Goal: Information Seeking & Learning: Learn about a topic

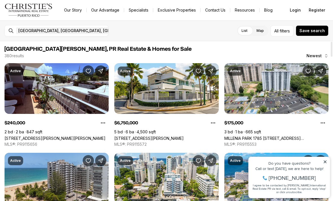
click at [290, 136] on link "MILLENIA PARK 1785 [STREET_ADDRESS][PERSON_NAME][PERSON_NAME][PERSON_NAME]" at bounding box center [276, 138] width 104 height 5
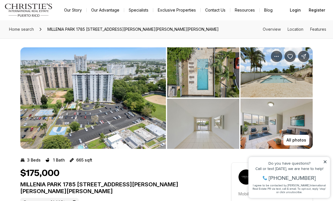
click at [303, 138] on p "All photos" at bounding box center [296, 140] width 20 height 5
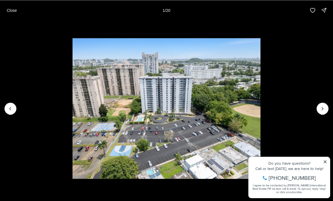
click at [326, 105] on button "Next slide" at bounding box center [323, 109] width 12 height 12
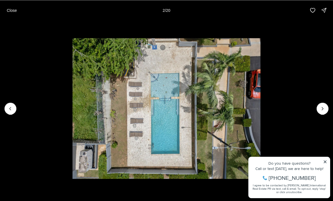
click at [73, 108] on img "2 of 20" at bounding box center [167, 108] width 188 height 141
click at [73, 106] on img "2 of 20" at bounding box center [167, 108] width 188 height 141
click at [13, 110] on icon "Previous slide" at bounding box center [11, 109] width 6 height 6
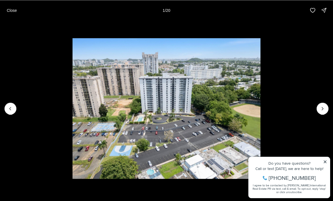
click at [260, 100] on img "1 of 20" at bounding box center [167, 108] width 188 height 141
click at [319, 108] on button "Next slide" at bounding box center [323, 109] width 12 height 12
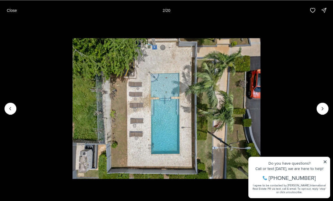
click at [320, 110] on icon "Next slide" at bounding box center [323, 109] width 6 height 6
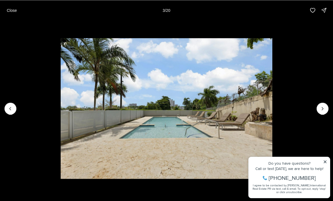
click at [320, 108] on icon "Next slide" at bounding box center [323, 109] width 6 height 6
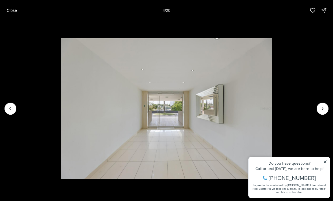
click at [320, 109] on icon "Next slide" at bounding box center [323, 109] width 6 height 6
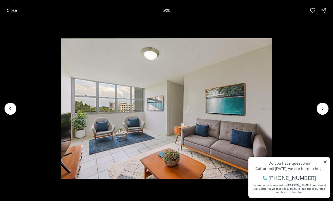
click at [320, 109] on icon "Next slide" at bounding box center [323, 109] width 6 height 6
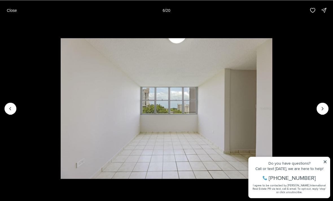
click at [318, 111] on button "Next slide" at bounding box center [323, 109] width 12 height 12
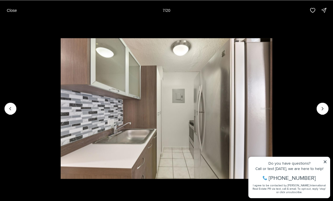
click at [320, 105] on button "Next slide" at bounding box center [323, 109] width 12 height 12
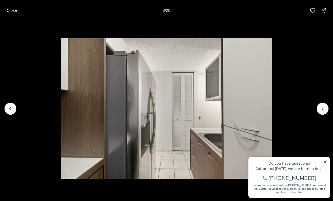
click at [321, 106] on icon "Next slide" at bounding box center [323, 109] width 6 height 6
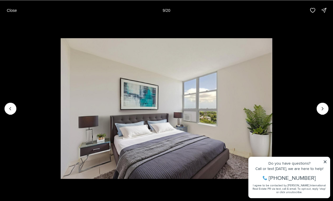
click at [320, 108] on icon "Next slide" at bounding box center [323, 109] width 6 height 6
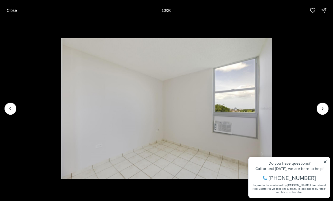
click at [321, 106] on icon "Next slide" at bounding box center [323, 109] width 6 height 6
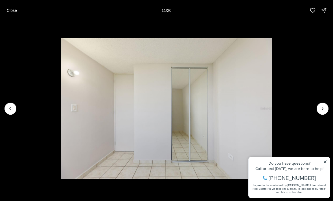
click at [319, 108] on button "Next slide" at bounding box center [323, 109] width 12 height 12
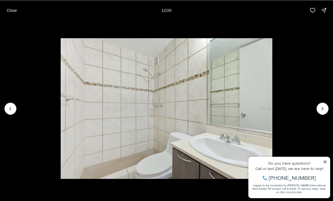
click at [320, 107] on icon "Next slide" at bounding box center [323, 109] width 6 height 6
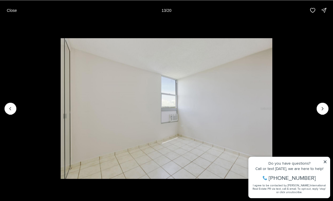
click at [322, 106] on icon "Next slide" at bounding box center [323, 109] width 6 height 6
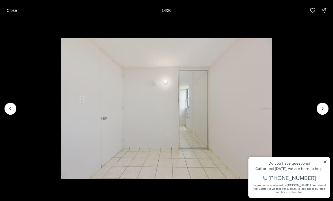
click at [320, 104] on button "Next slide" at bounding box center [323, 109] width 12 height 12
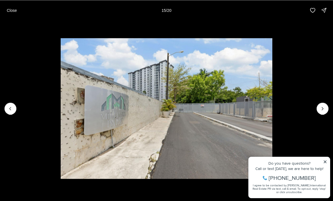
click at [321, 104] on button "Next slide" at bounding box center [323, 109] width 12 height 12
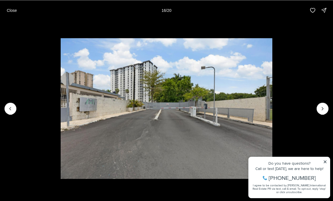
click at [61, 106] on img "16 of 20" at bounding box center [166, 108] width 211 height 141
click at [13, 106] on icon "Previous slide" at bounding box center [11, 109] width 6 height 6
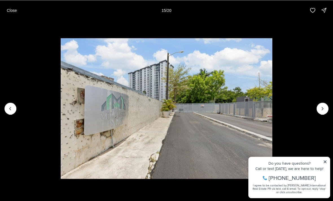
click at [321, 105] on button "Next slide" at bounding box center [323, 109] width 12 height 12
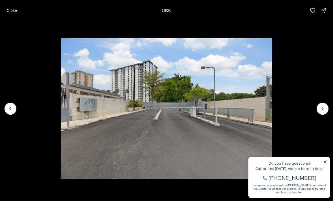
click at [323, 109] on icon "Next slide" at bounding box center [323, 109] width 6 height 6
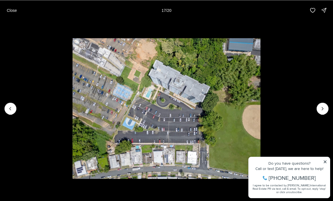
click at [324, 108] on icon "Next slide" at bounding box center [323, 109] width 6 height 6
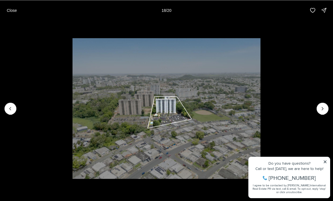
click at [73, 133] on img "18 of 20" at bounding box center [167, 108] width 188 height 141
click at [11, 14] on button "Close" at bounding box center [11, 10] width 17 height 11
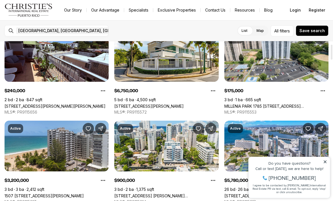
scroll to position [32, 0]
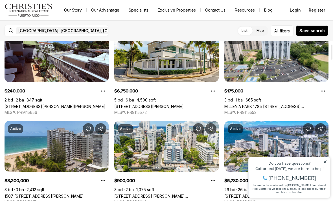
click at [280, 27] on button "All filters" at bounding box center [282, 30] width 23 height 11
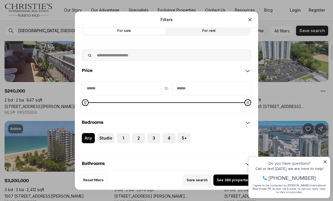
scroll to position [9, 0]
click at [90, 82] on input "priceMin" at bounding box center [121, 89] width 79 height 14
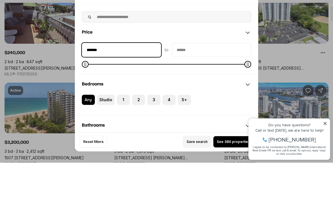
type input "********"
click at [220, 82] on input "priceMax" at bounding box center [211, 89] width 79 height 14
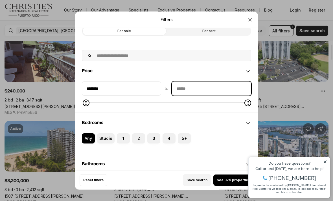
click at [224, 82] on input "priceMax" at bounding box center [211, 89] width 79 height 14
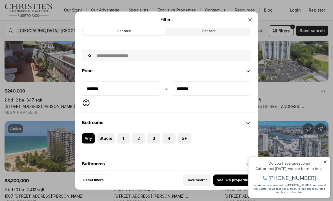
click at [137, 133] on button "2" at bounding box center [135, 136] width 6 height 6
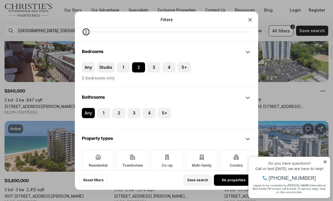
scroll to position [86, 0]
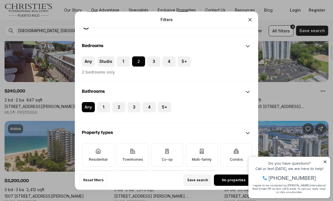
click at [102, 102] on button "1" at bounding box center [100, 105] width 6 height 6
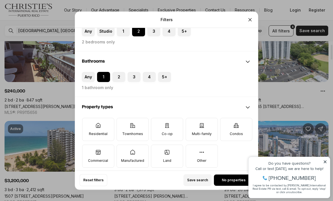
scroll to position [116, 0]
click at [92, 119] on label "Residential" at bounding box center [98, 129] width 32 height 23
click at [88, 119] on button "Residential" at bounding box center [85, 121] width 6 height 6
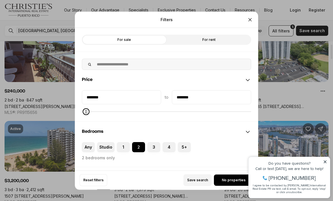
scroll to position [0, 0]
click at [203, 183] on span "Save search" at bounding box center [197, 180] width 21 height 5
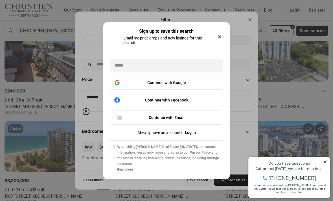
click at [225, 35] on div "Sign up to save this search Email me price drops and new listings for this sear…" at bounding box center [166, 100] width 126 height 157
click at [220, 34] on icon "button" at bounding box center [219, 37] width 7 height 7
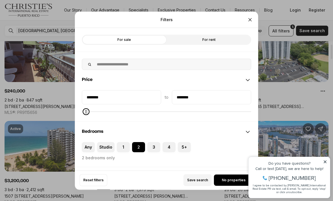
click at [325, 161] on icon at bounding box center [325, 162] width 3 height 3
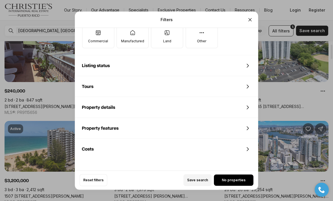
click at [85, 60] on div "Listing status" at bounding box center [166, 66] width 183 height 20
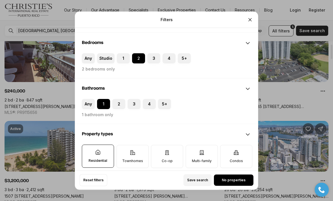
scroll to position [89, 0]
click at [125, 146] on label "Townhomes" at bounding box center [133, 156] width 32 height 23
click at [122, 146] on button "Townhomes" at bounding box center [120, 148] width 6 height 6
click at [238, 150] on icon at bounding box center [236, 152] width 5 height 4
click at [226, 145] on button "Condos" at bounding box center [223, 148] width 6 height 6
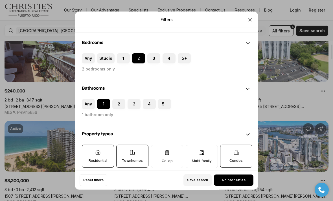
click at [136, 159] on p "Townhomes" at bounding box center [132, 161] width 21 height 5
click at [122, 151] on button "Townhomes" at bounding box center [120, 148] width 6 height 6
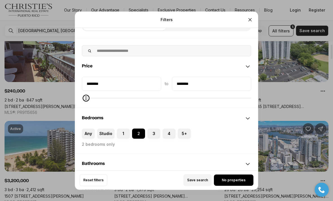
scroll to position [14, 0]
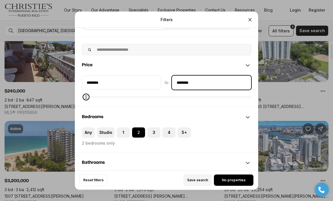
click at [188, 76] on input "********" at bounding box center [211, 83] width 79 height 14
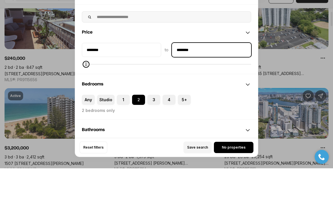
click at [182, 76] on input "********" at bounding box center [211, 83] width 79 height 14
click at [198, 76] on input "********" at bounding box center [211, 83] width 79 height 14
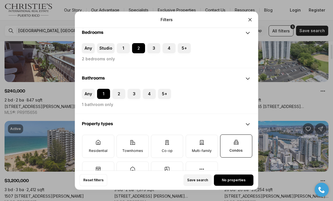
scroll to position [99, 0]
click at [96, 140] on icon at bounding box center [98, 143] width 6 height 6
click at [88, 136] on button "Residential" at bounding box center [85, 138] width 6 height 6
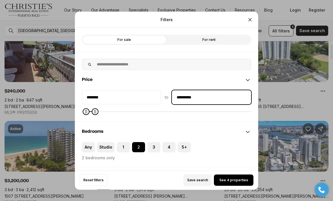
click at [203, 90] on input "**********" at bounding box center [211, 97] width 79 height 14
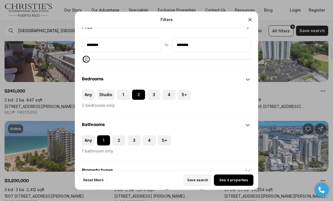
scroll to position [52, 0]
click at [102, 135] on button "1" at bounding box center [100, 138] width 6 height 6
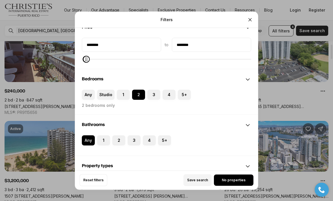
click at [99, 135] on button "1" at bounding box center [100, 138] width 6 height 6
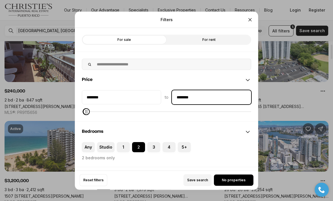
click at [208, 93] on input "********" at bounding box center [211, 97] width 79 height 14
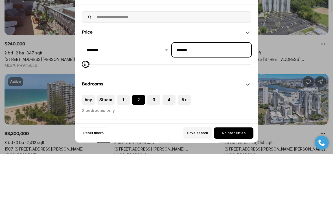
type input "********"
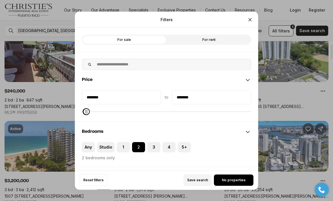
click at [137, 142] on button "2" at bounding box center [135, 145] width 6 height 6
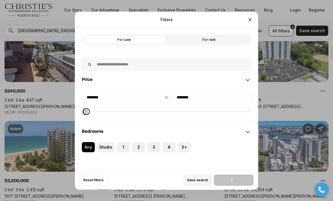
click at [136, 142] on button "2" at bounding box center [135, 145] width 6 height 6
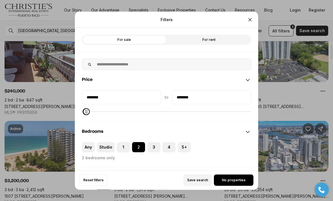
click at [87, 142] on button "Any" at bounding box center [85, 145] width 6 height 6
click at [136, 142] on button "2" at bounding box center [135, 145] width 6 height 6
click at [308, 59] on div "Filters Refine your search with more filters For sale For rent Price ******** t…" at bounding box center [166, 100] width 333 height 201
